Goal: Task Accomplishment & Management: Manage account settings

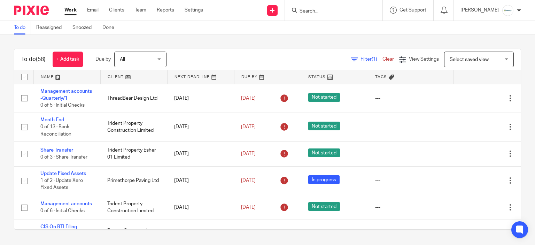
click at [338, 13] on input "Search" at bounding box center [330, 11] width 63 height 6
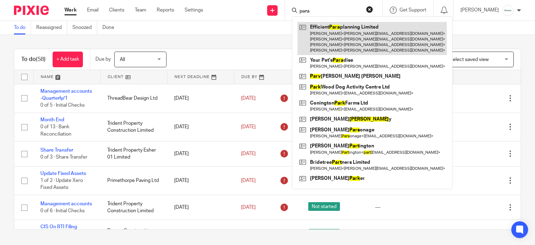
type input "para"
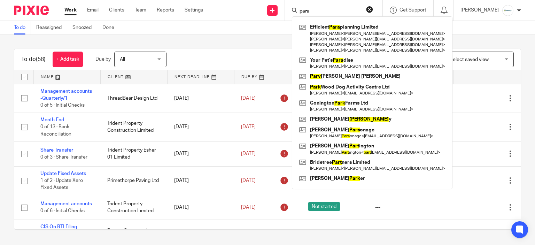
click at [322, 16] on div "para Efficient Para planning Limited Kellie Ellis < kellie@eparaplan.co.uk > Li…" at bounding box center [333, 10] width 97 height 21
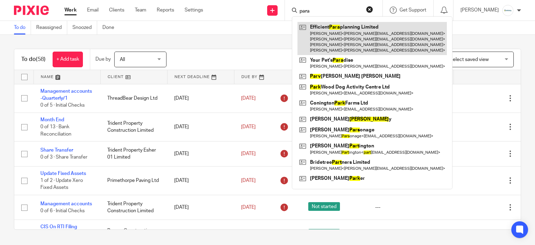
click at [335, 32] on link at bounding box center [371, 38] width 149 height 33
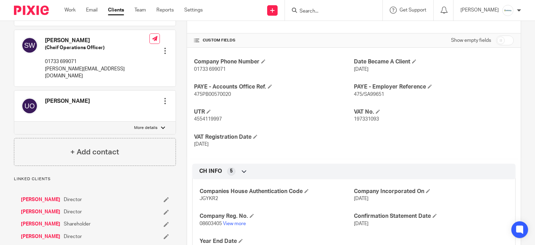
scroll to position [255, 0]
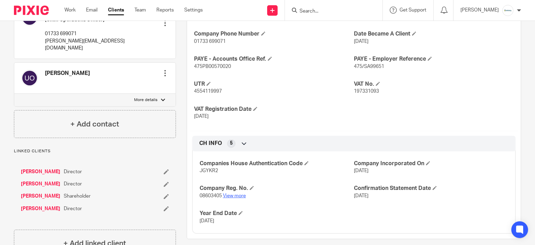
click at [225, 193] on link "View more" at bounding box center [234, 195] width 23 height 5
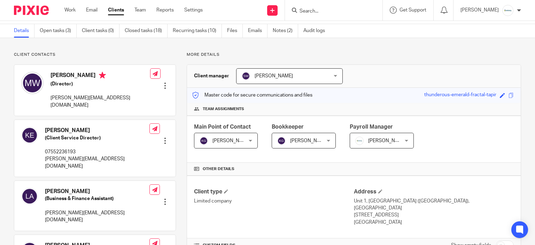
scroll to position [0, 0]
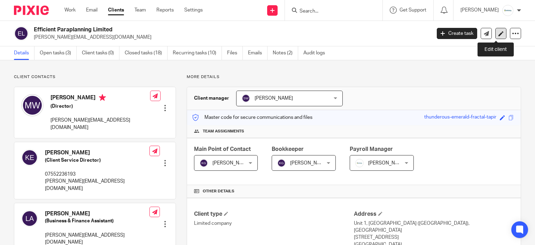
click at [497, 38] on link at bounding box center [500, 33] width 11 height 11
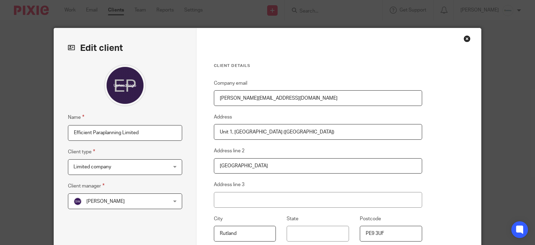
drag, startPoint x: 148, startPoint y: 131, endPoint x: 0, endPoint y: 165, distance: 151.7
click at [0, 165] on div "Edit client Name Efficient Paraplanning Limited Client type Limited company Lim…" at bounding box center [267, 122] width 535 height 245
click at [145, 136] on input "Efficient Paraplanning Limited" at bounding box center [125, 133] width 114 height 16
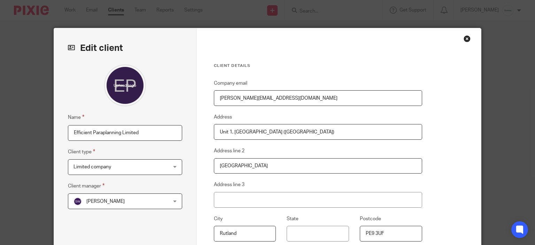
paste input "YOKE GLOBAL LIMITED"
click at [312, 65] on h3 "Client details" at bounding box center [318, 66] width 208 height 6
drag, startPoint x: 132, startPoint y: 134, endPoint x: 0, endPoint y: 176, distance: 138.5
click at [0, 176] on div "Edit client Name YOKE GLOBAL LIMITED Client type Limited company Limited compan…" at bounding box center [267, 122] width 535 height 245
drag, startPoint x: 138, startPoint y: 131, endPoint x: 0, endPoint y: 149, distance: 139.3
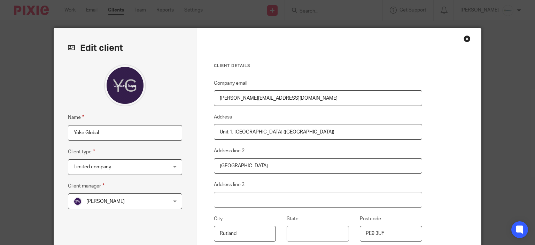
click at [0, 149] on div "Edit client Name Yoke Global Client type Limited company Limited company Charit…" at bounding box center [267, 122] width 535 height 245
paste input "Limited"
type input "Yoke Global Limited"
click at [442, 108] on div "Client details Company email michelle@eparaplan.co.uk Address Unit 1, The Messe…" at bounding box center [338, 179] width 285 height 303
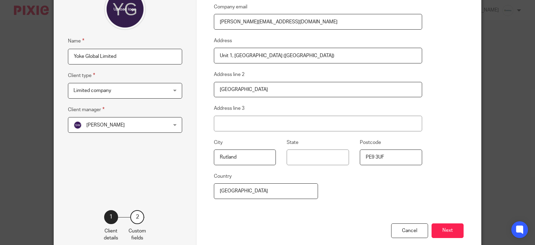
scroll to position [114, 0]
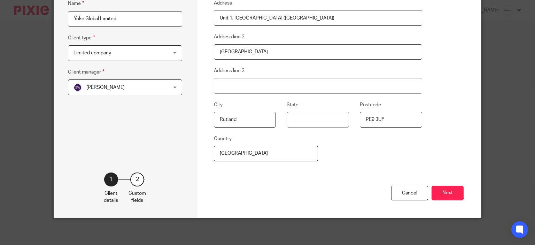
click at [458, 202] on div "Cancel Next" at bounding box center [339, 202] width 250 height 32
click at [450, 196] on button "Next" at bounding box center [447, 193] width 32 height 15
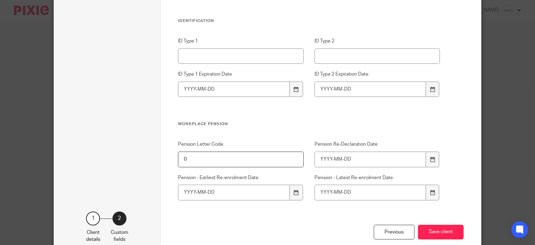
scroll to position [735, 0]
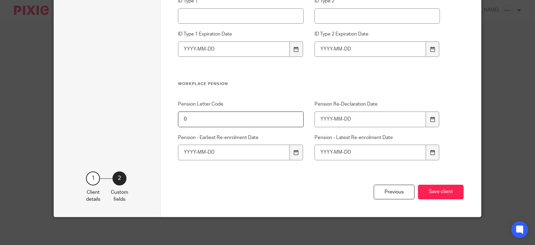
click at [435, 185] on div "Previous Save client" at bounding box center [321, 201] width 286 height 32
click at [442, 192] on button "Save client" at bounding box center [441, 192] width 46 height 15
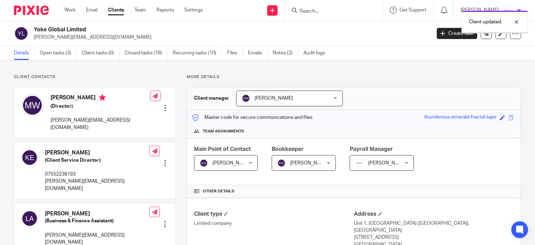
click at [280, 52] on link "Notes (2)" at bounding box center [285, 53] width 25 height 14
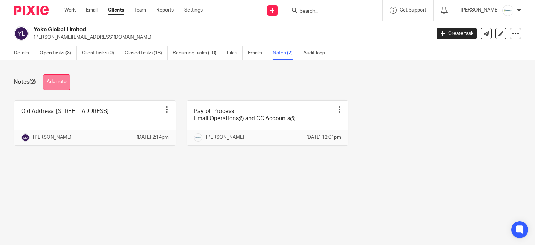
click at [52, 86] on button "Add note" at bounding box center [57, 82] width 28 height 16
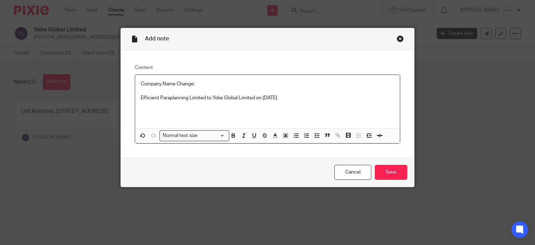
click at [260, 98] on p "Efficient Paraplanning Limited to Yoke Global Limited on 09/08/2025" at bounding box center [268, 97] width 254 height 7
click at [141, 97] on p "Efficient Paraplanning Limited to Yoke Global Limited as of 09/08/2025" at bounding box center [268, 97] width 254 height 7
click at [384, 175] on input "Save" at bounding box center [391, 172] width 32 height 15
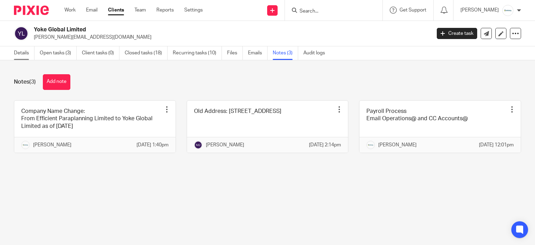
click at [24, 57] on link "Details" at bounding box center [24, 53] width 21 height 14
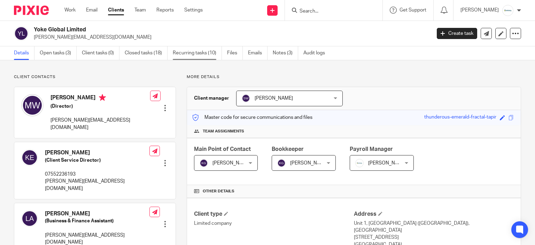
click at [189, 50] on link "Recurring tasks (10)" at bounding box center [197, 53] width 49 height 14
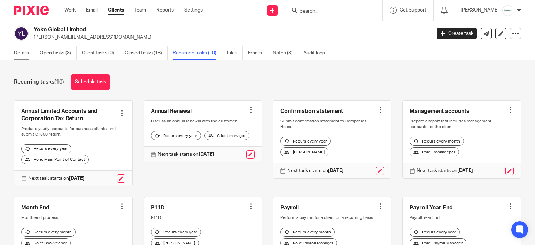
click at [28, 59] on link "Details" at bounding box center [24, 53] width 21 height 14
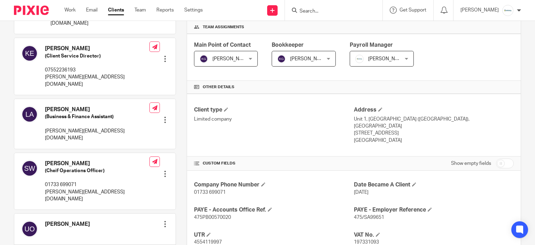
scroll to position [104, 0]
drag, startPoint x: 370, startPoint y: 124, endPoint x: 389, endPoint y: 127, distance: 19.4
click at [389, 129] on p "[STREET_ADDRESS]" at bounding box center [434, 132] width 160 height 7
copy p "PE9 3UF"
click at [380, 119] on p "Unit 1, The Messenger Centre Manor Lane (Off Crown Lane), Stamford" at bounding box center [434, 122] width 160 height 14
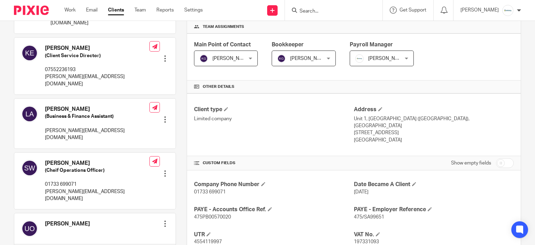
drag, startPoint x: 389, startPoint y: 130, endPoint x: 351, endPoint y: 118, distance: 39.3
click at [354, 118] on div "Address Unit 1, The Messenger Centre Manor Lane (Off Crown Lane), Stamford Rutl…" at bounding box center [434, 125] width 160 height 38
